Goal: Task Accomplishment & Management: Use online tool/utility

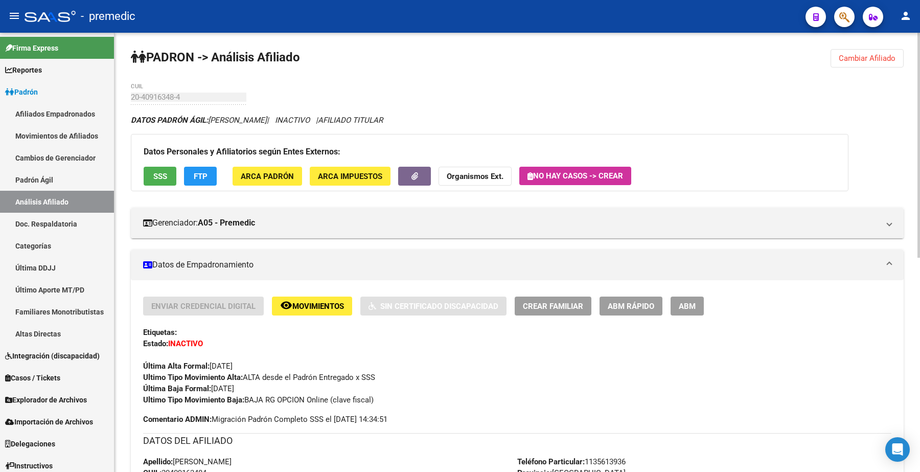
click at [870, 56] on span "Cambiar Afiliado" at bounding box center [866, 58] width 57 height 9
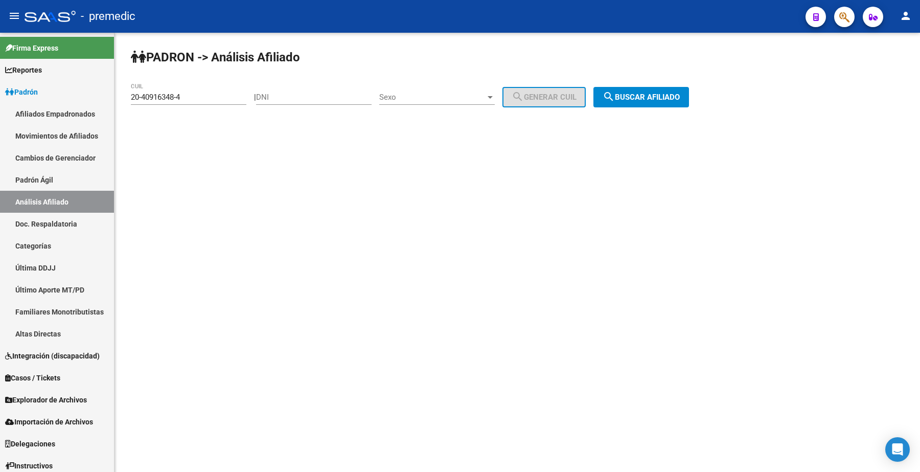
drag, startPoint x: 211, startPoint y: 101, endPoint x: 136, endPoint y: 97, distance: 75.2
click at [118, 98] on div "PADRON -> Análisis Afiliado 20-40916348-4 CUIL | DNI Sexo Sexo search Generar C…" at bounding box center [516, 86] width 805 height 107
click at [208, 99] on input "20-40916348-4" at bounding box center [188, 96] width 115 height 9
drag, startPoint x: 208, startPoint y: 99, endPoint x: 57, endPoint y: 84, distance: 151.9
click at [57, 84] on mat-sidenav-container "Firma Express Reportes Padrón Traspasos x O.S. Traspasos x Gerenciador Traspaso…" at bounding box center [460, 252] width 920 height 439
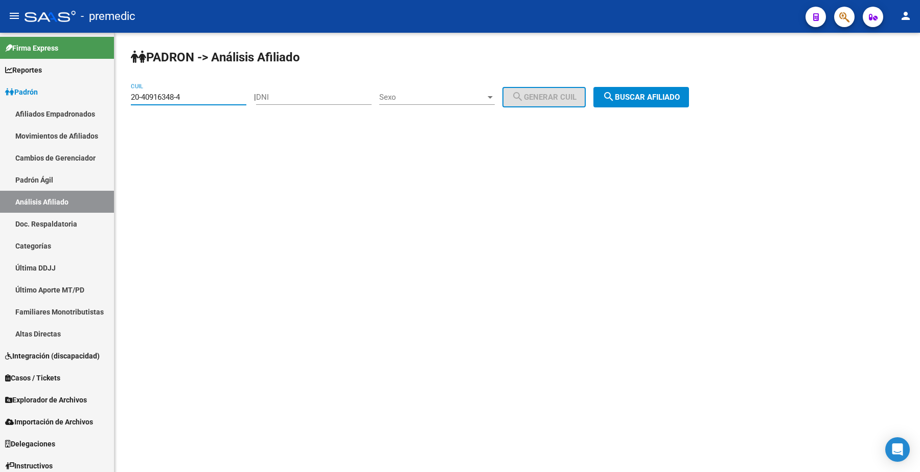
paste input "23771155-7"
click at [615, 95] on mat-icon "search" at bounding box center [608, 96] width 12 height 12
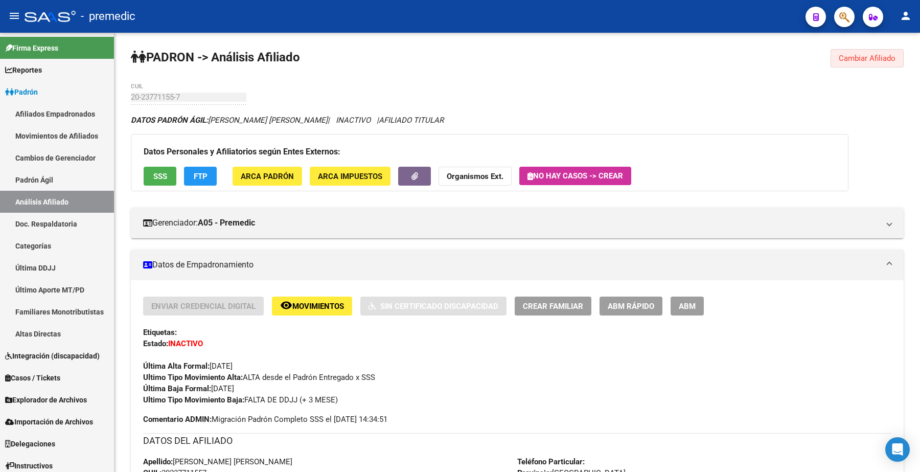
click at [867, 54] on span "Cambiar Afiliado" at bounding box center [866, 58] width 57 height 9
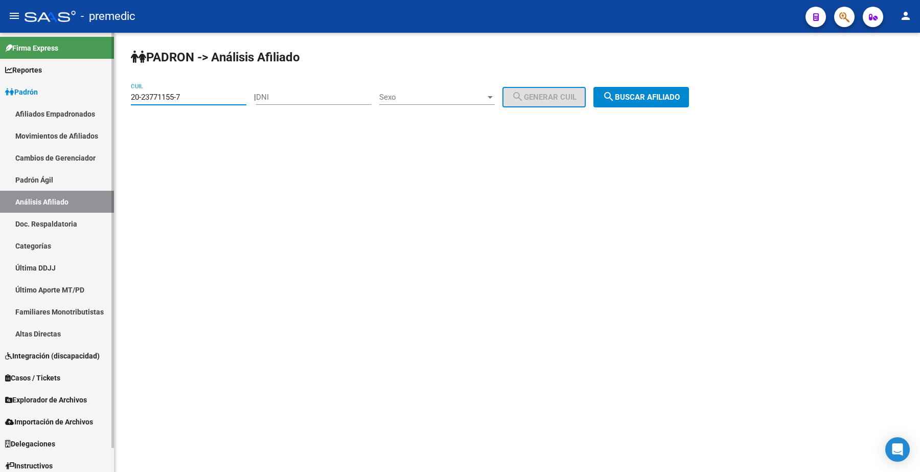
drag, startPoint x: 195, startPoint y: 100, endPoint x: 113, endPoint y: 90, distance: 82.9
click at [103, 90] on mat-sidenav-container "Firma Express Reportes Padrón Traspasos x O.S. Traspasos x Gerenciador Traspaso…" at bounding box center [460, 252] width 920 height 439
paste input "2859234-0"
click at [647, 99] on span "search Buscar afiliado" at bounding box center [640, 96] width 77 height 9
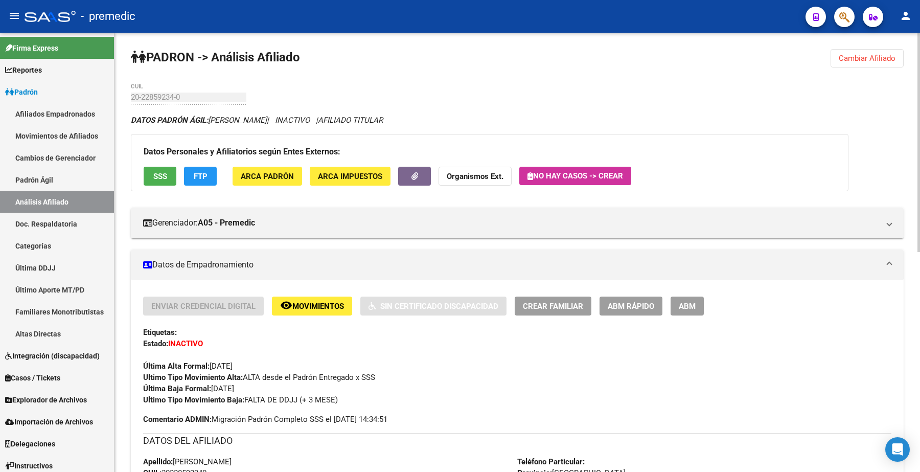
click at [870, 46] on div "PADRON -> Análisis Afiliado Cambiar Afiliado 20-22859234-0 CUIL DATOS PADRÓN ÁG…" at bounding box center [516, 472] width 805 height 879
drag, startPoint x: 865, startPoint y: 61, endPoint x: 606, endPoint y: 69, distance: 258.2
click at [864, 62] on span "Cambiar Afiliado" at bounding box center [866, 58] width 57 height 9
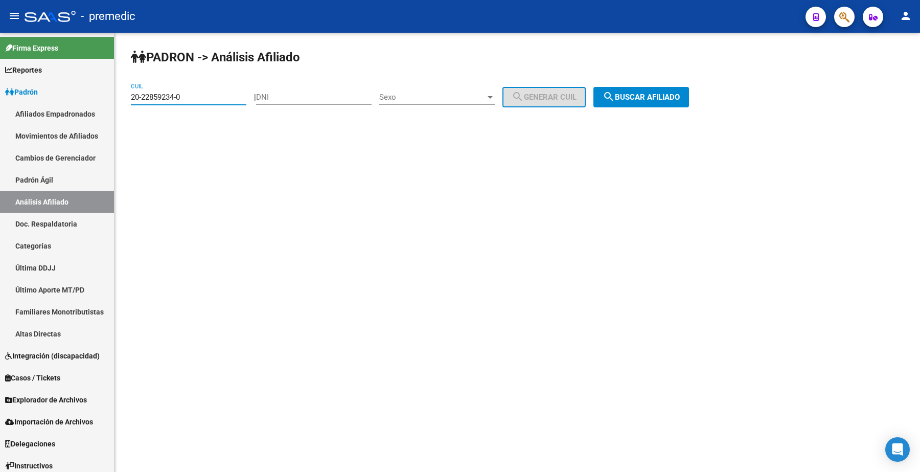
drag, startPoint x: 211, startPoint y: 92, endPoint x: 203, endPoint y: 82, distance: 12.5
click at [77, 83] on mat-sidenav-container "Firma Express Reportes Padrón Traspasos x O.S. Traspasos x Gerenciador Traspaso…" at bounding box center [460, 252] width 920 height 439
paste input "3-30081482-4"
type input "23-30081482-4"
click at [670, 97] on span "search Buscar afiliado" at bounding box center [640, 96] width 77 height 9
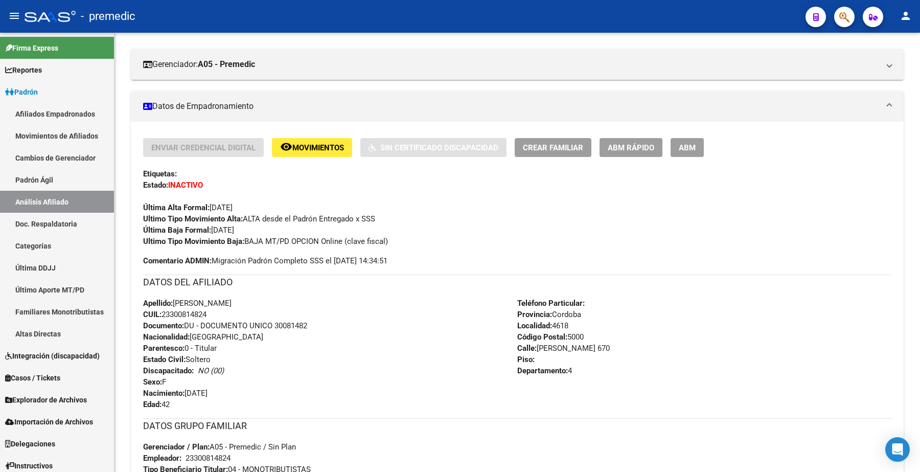
scroll to position [128, 0]
